Goal: Task Accomplishment & Management: Manage account settings

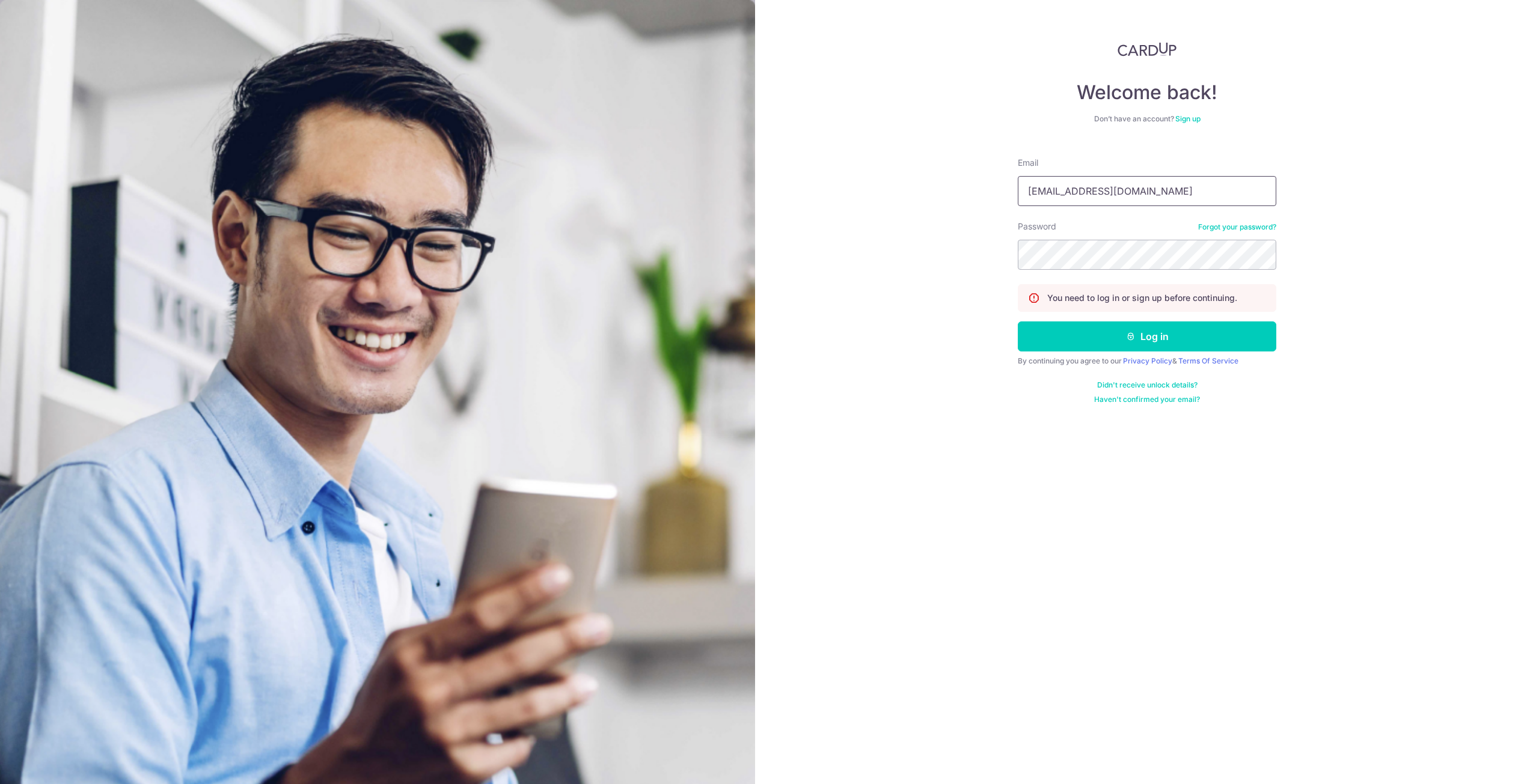
click at [1141, 195] on input "[EMAIL_ADDRESS][DOMAIN_NAME]" at bounding box center [1147, 192] width 259 height 30
type input "[EMAIL_ADDRESS][DOMAIN_NAME]"
click at [1152, 355] on form "Email [PERSON_NAME][EMAIL_ADDRESS][DOMAIN_NAME] Password Forgot your password? …" at bounding box center [1147, 276] width 259 height 256
click at [1150, 349] on button "Log in" at bounding box center [1147, 337] width 259 height 30
